Goal: Navigation & Orientation: Find specific page/section

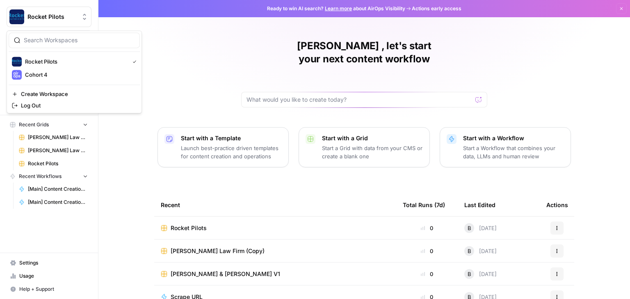
click at [83, 21] on button "Rocket Pilots" at bounding box center [49, 17] width 85 height 20
click at [200, 46] on div "[PERSON_NAME] , let's start your next content workflow Start with a Template La…" at bounding box center [363, 195] width 531 height 390
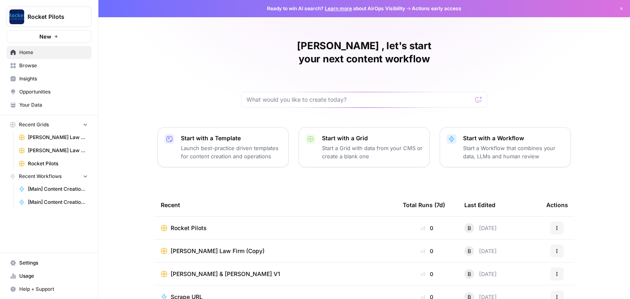
click at [42, 259] on link "Settings" at bounding box center [49, 262] width 85 height 13
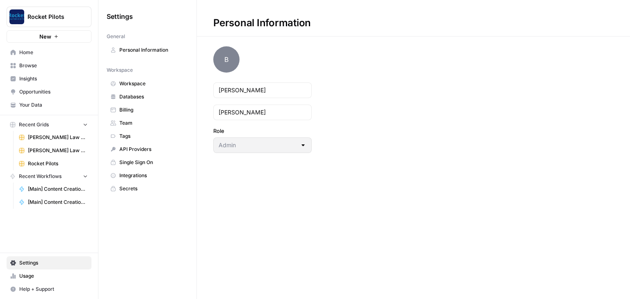
click at [121, 127] on link "Team" at bounding box center [148, 122] width 82 height 13
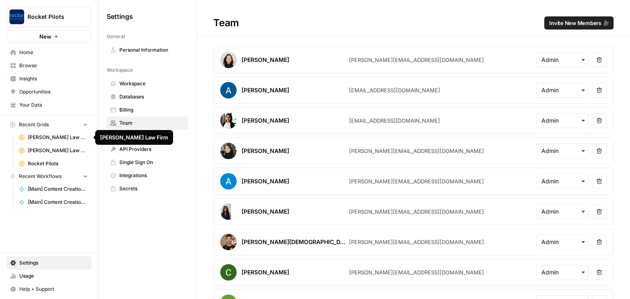
click at [41, 137] on span "[PERSON_NAME] Law Firm" at bounding box center [58, 137] width 60 height 7
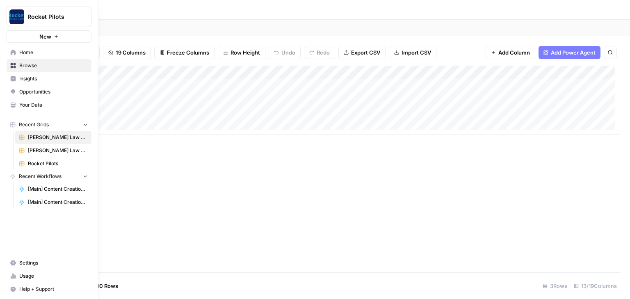
click at [27, 105] on span "Your Data" at bounding box center [53, 104] width 68 height 7
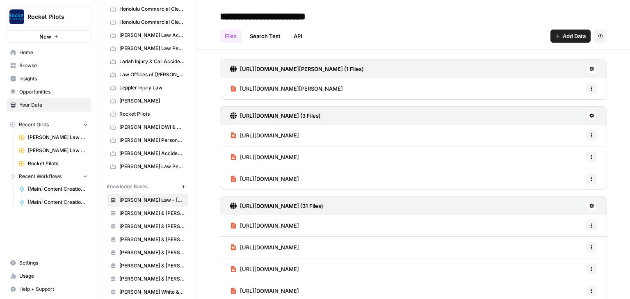
scroll to position [197, 0]
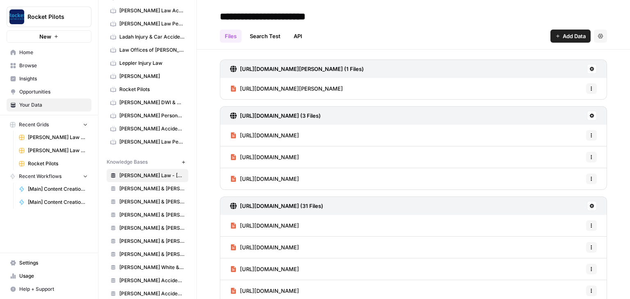
click at [26, 50] on span "Home" at bounding box center [53, 52] width 68 height 7
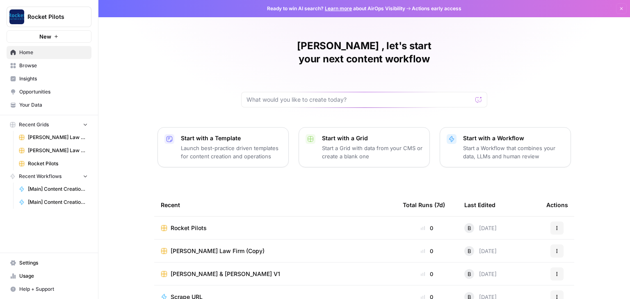
click at [33, 103] on span "Your Data" at bounding box center [53, 104] width 68 height 7
click at [32, 105] on span "Your Data" at bounding box center [53, 104] width 68 height 7
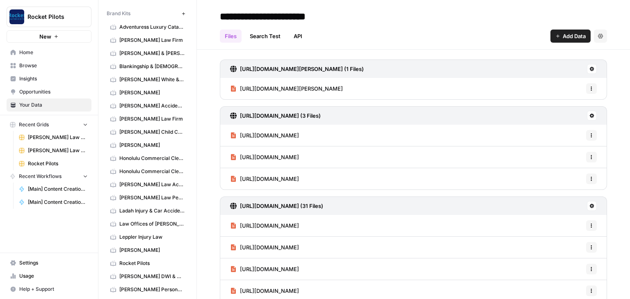
scroll to position [25, 0]
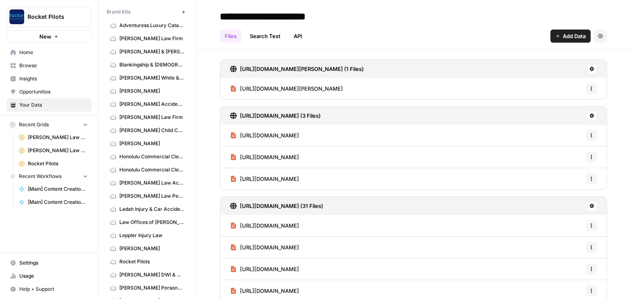
click at [156, 245] on span "[PERSON_NAME]" at bounding box center [151, 248] width 65 height 7
